Goal: Transaction & Acquisition: Purchase product/service

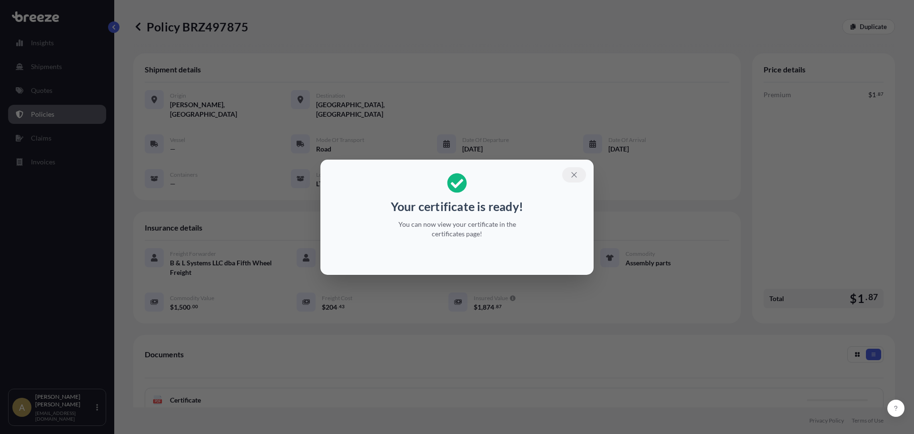
click at [574, 172] on icon "button" at bounding box center [574, 174] width 9 height 9
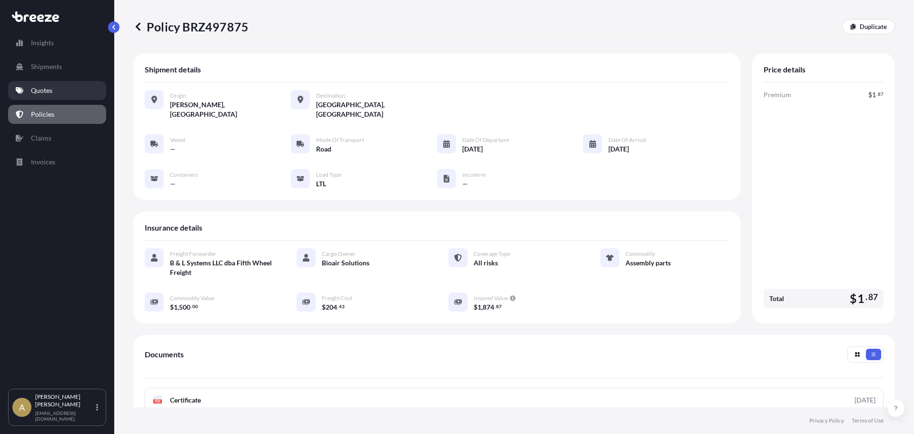
click at [48, 82] on link "Quotes" at bounding box center [57, 90] width 98 height 19
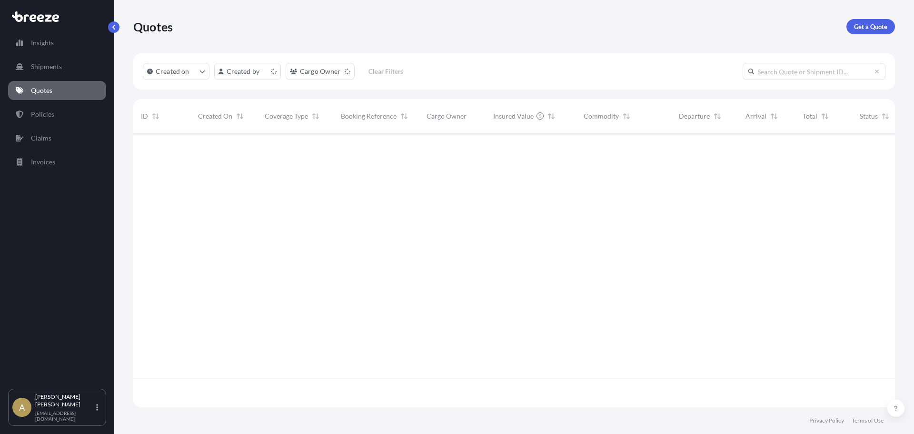
scroll to position [272, 754]
click at [858, 20] on link "Get a Quote" at bounding box center [870, 26] width 49 height 15
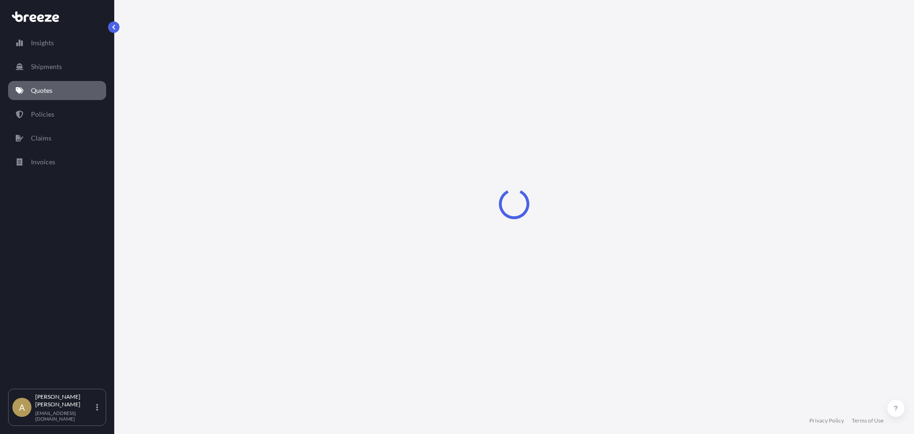
select select "Sea"
select select "1"
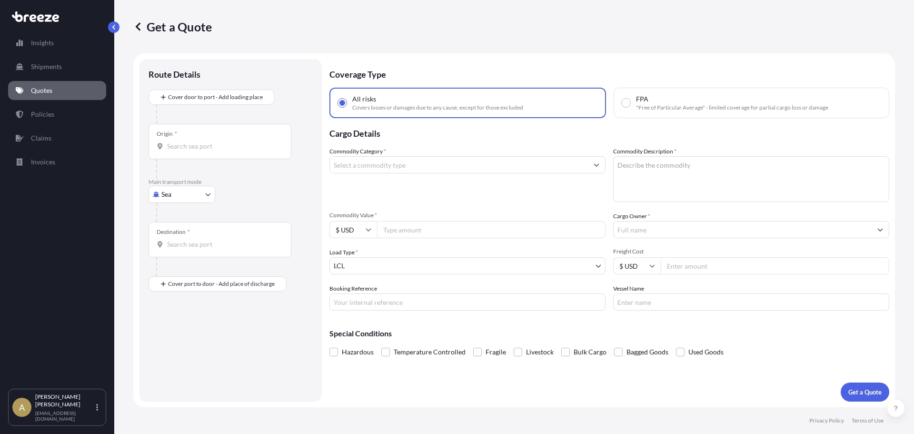
click at [207, 194] on body "Insights Shipments Quotes Policies Claims Invoices A [PERSON_NAME] [PERSON_NAME…" at bounding box center [457, 217] width 914 height 434
click at [171, 259] on div "Road" at bounding box center [181, 253] width 59 height 17
select select "Road"
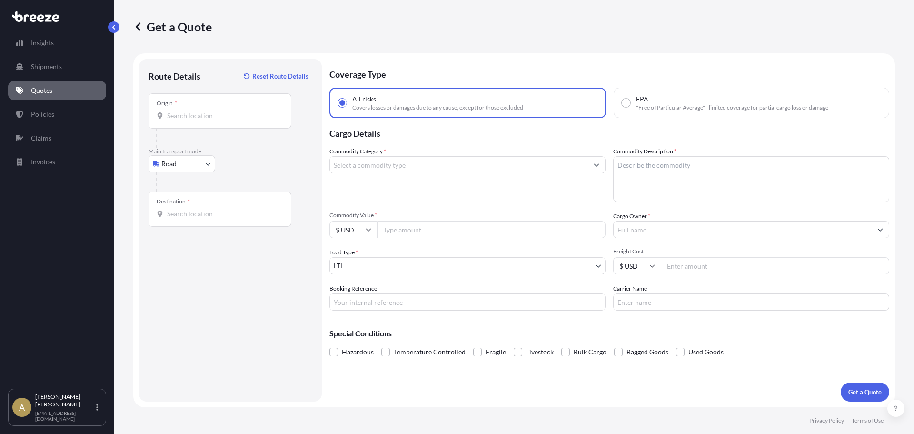
click at [211, 126] on div "Origin *" at bounding box center [219, 110] width 143 height 35
click at [211, 120] on input "Origin *" at bounding box center [223, 116] width 112 height 10
click at [217, 118] on input "Origin *" at bounding box center [223, 116] width 112 height 10
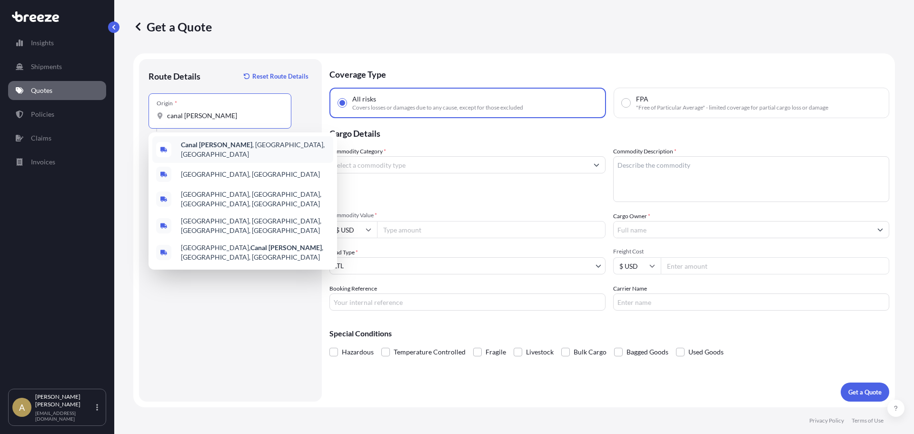
click at [224, 144] on div "[GEOGRAPHIC_DATA][PERSON_NAME] , [GEOGRAPHIC_DATA], [GEOGRAPHIC_DATA]" at bounding box center [242, 149] width 181 height 27
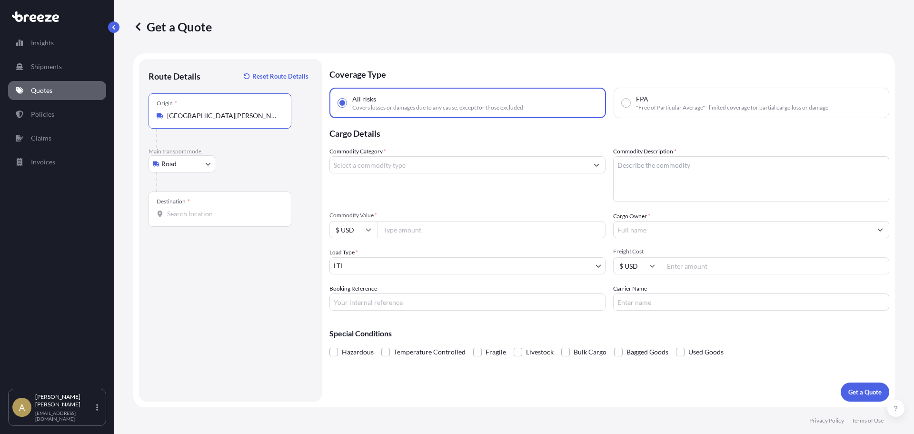
type input "[GEOGRAPHIC_DATA][PERSON_NAME], [GEOGRAPHIC_DATA], [GEOGRAPHIC_DATA]"
click at [196, 218] on input "Destination *" at bounding box center [223, 214] width 112 height 10
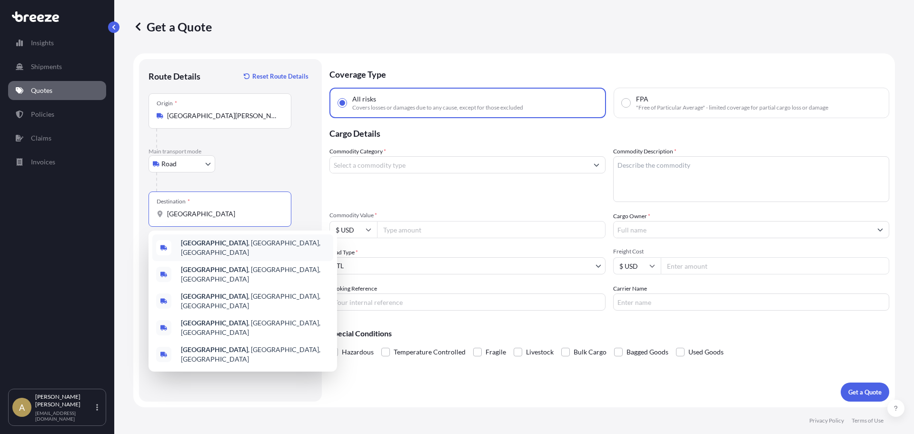
click at [204, 240] on div "[GEOGRAPHIC_DATA] , [GEOGRAPHIC_DATA], [GEOGRAPHIC_DATA]" at bounding box center [242, 247] width 181 height 27
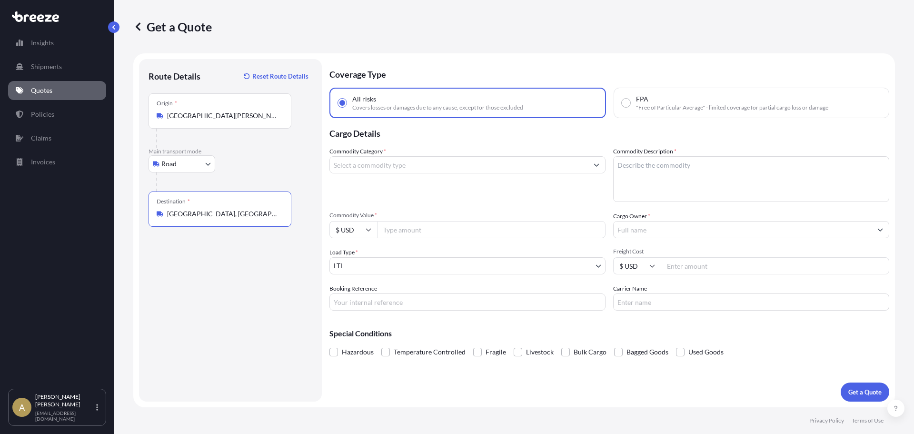
type input "[GEOGRAPHIC_DATA], [GEOGRAPHIC_DATA], [GEOGRAPHIC_DATA]"
click at [376, 167] on input "Commodity Category *" at bounding box center [459, 164] width 258 height 17
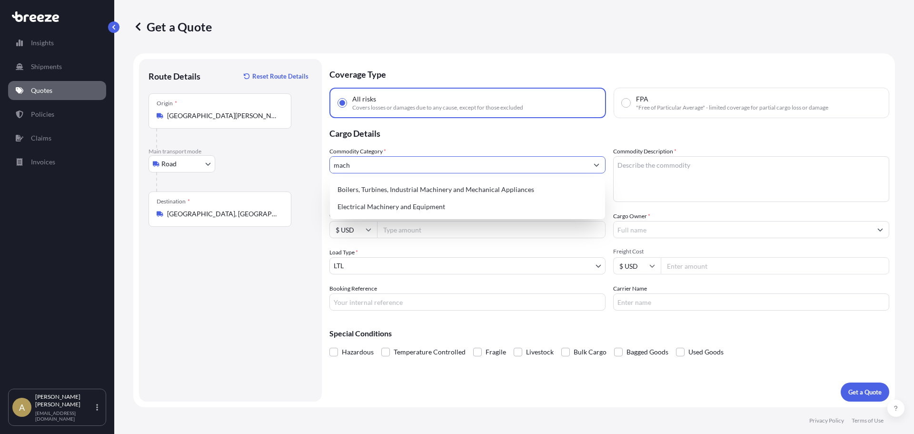
click at [483, 185] on div "Boilers, Turbines, Industrial Machinery and Mechanical Appliances" at bounding box center [467, 189] width 267 height 17
type input "Boilers, Turbines, Industrial Machinery and Mechanical Appliances"
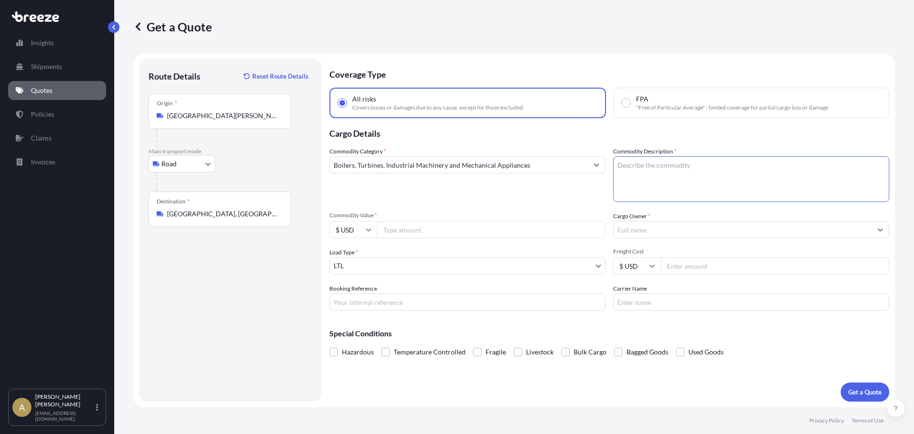
click at [696, 190] on textarea "Commodity Description *" at bounding box center [751, 179] width 276 height 46
type textarea "Cutter grinder"
click at [477, 230] on input "Commodity Value *" at bounding box center [491, 229] width 228 height 17
type input "5500"
click at [752, 226] on input "Tooling & Equipment" at bounding box center [742, 229] width 258 height 17
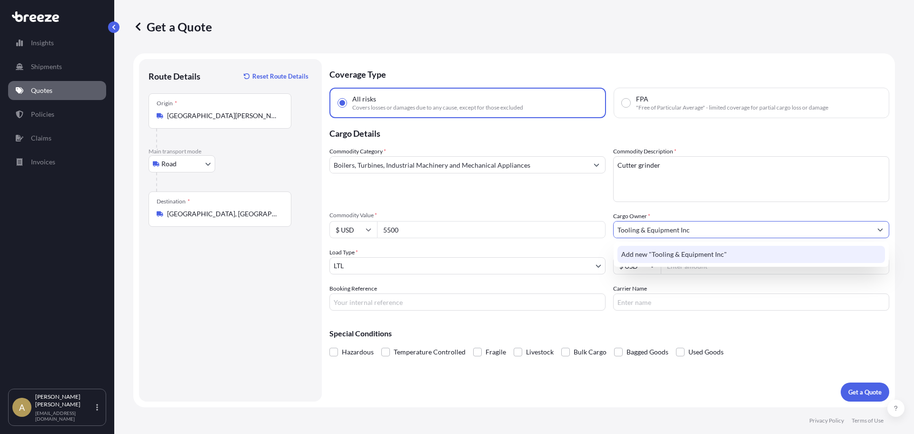
click at [733, 247] on div "Add new "Tooling & Equipment Inc"" at bounding box center [750, 254] width 267 height 17
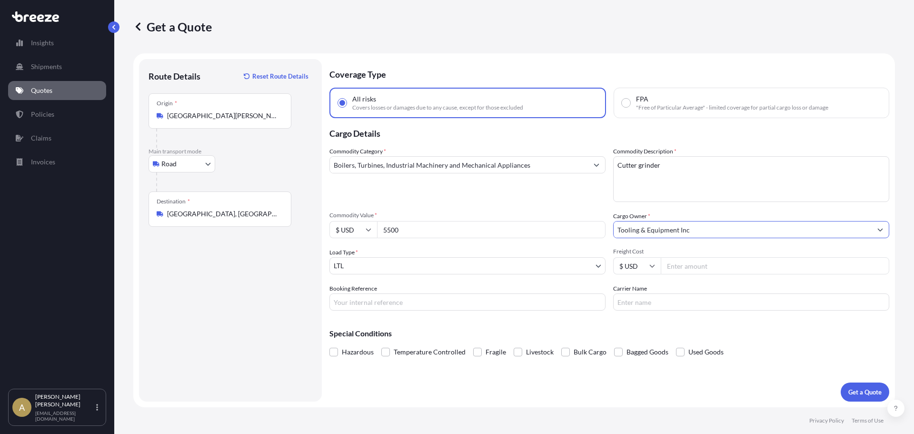
type input "Tooling & Equipment Inc"
click at [737, 268] on input "Freight Cost" at bounding box center [775, 265] width 228 height 17
click at [709, 303] on input "Carrier Name" at bounding box center [751, 301] width 276 height 17
click at [691, 262] on input "Freight Cost" at bounding box center [775, 265] width 228 height 17
type input "411.14"
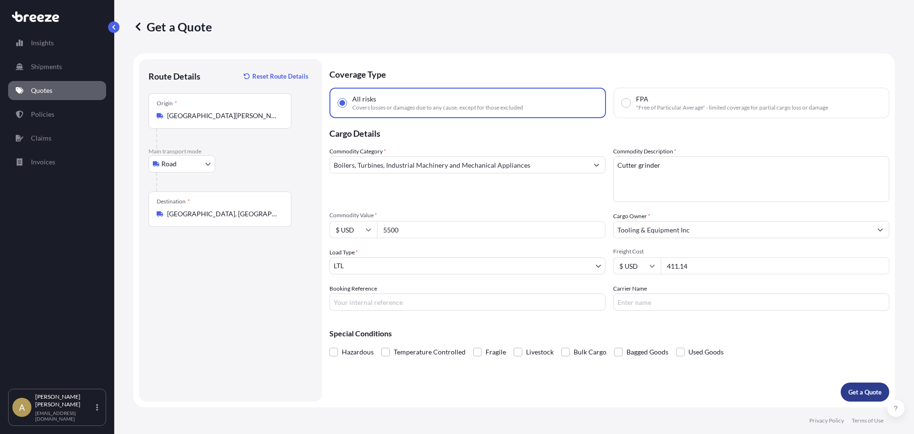
click at [873, 388] on p "Get a Quote" at bounding box center [864, 392] width 33 height 10
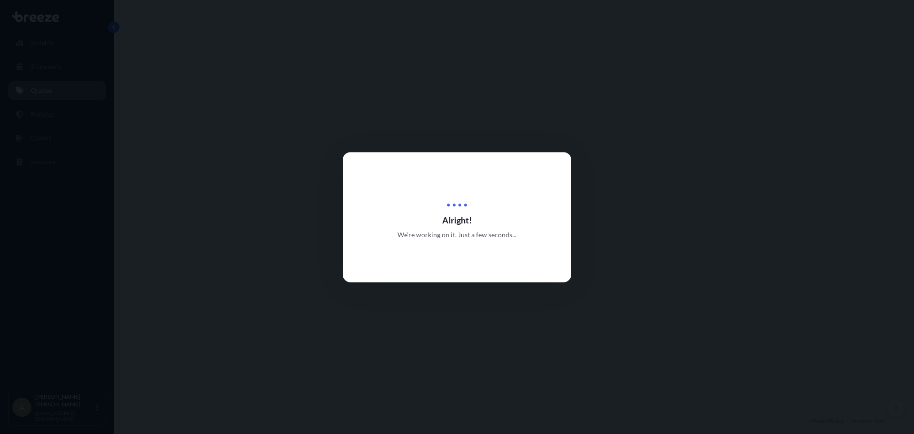
select select "Road"
select select "1"
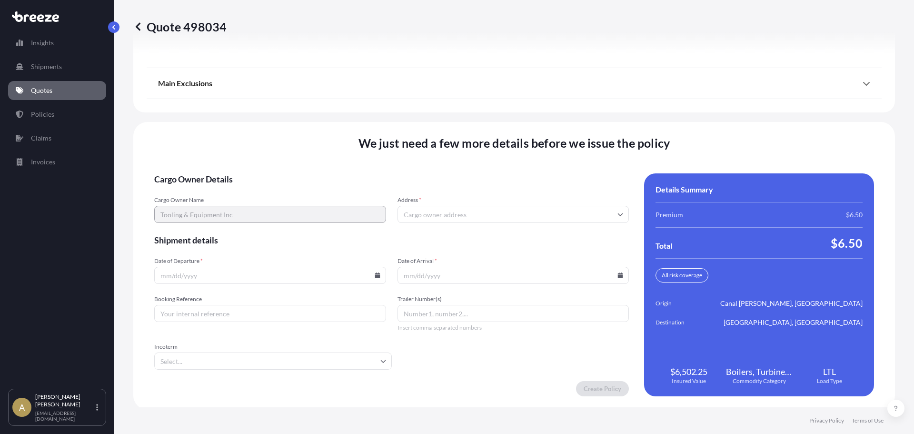
scroll to position [1228, 0]
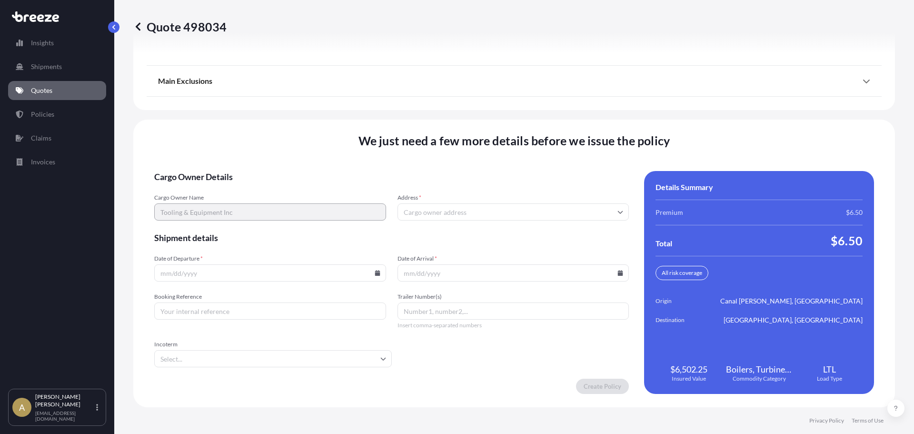
click at [464, 195] on span "Address *" at bounding box center [513, 198] width 232 height 8
click at [464, 203] on input "Address *" at bounding box center [513, 211] width 232 height 17
click at [455, 209] on input "Address *" at bounding box center [513, 211] width 232 height 17
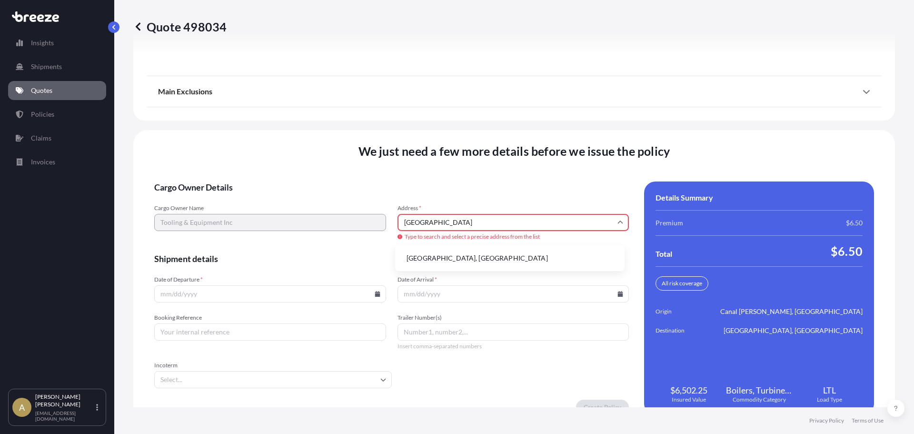
click at [478, 257] on li "[GEOGRAPHIC_DATA], [GEOGRAPHIC_DATA]" at bounding box center [510, 258] width 222 height 18
type input "[GEOGRAPHIC_DATA], [GEOGRAPHIC_DATA]"
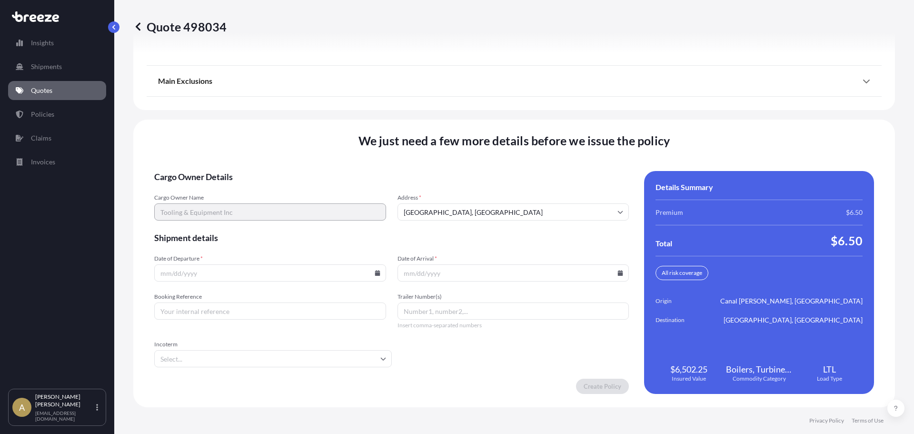
click at [283, 273] on input "Date of Departure *" at bounding box center [270, 272] width 232 height 17
click at [376, 274] on icon at bounding box center [377, 273] width 5 height 6
click at [227, 148] on button "2" at bounding box center [224, 151] width 15 height 15
type input "[DATE]"
click at [618, 274] on icon at bounding box center [620, 273] width 5 height 6
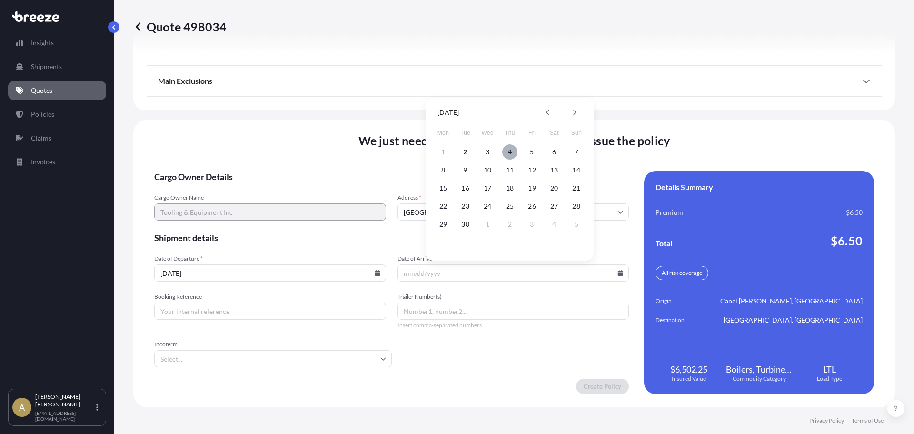
click at [510, 151] on button "4" at bounding box center [509, 151] width 15 height 15
type input "[DATE]"
